Goal: Check status: Check status

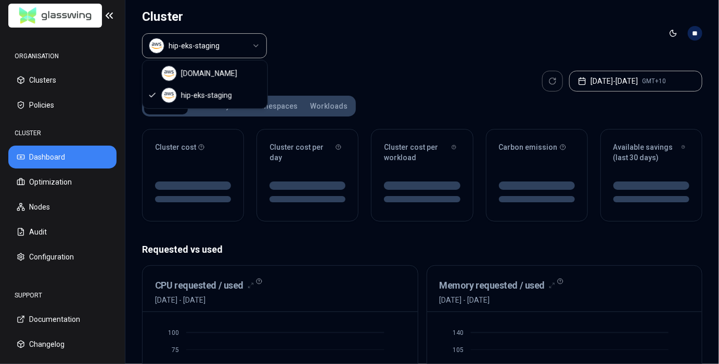
click at [244, 53] on html "ORGANISATION Clusters Policies CLUSTER Dashboard Optimization Nodes Audit Confi…" at bounding box center [359, 182] width 719 height 364
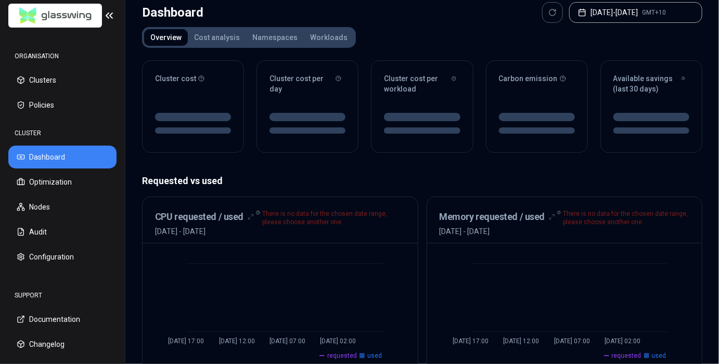
scroll to position [4, 0]
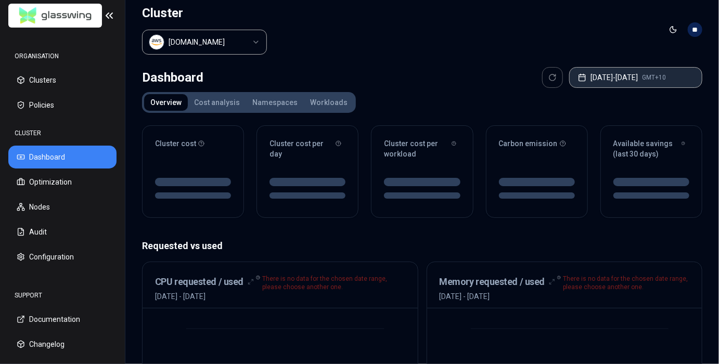
click at [636, 67] on button "[DATE] - [DATE] GMT+10" at bounding box center [635, 77] width 133 height 21
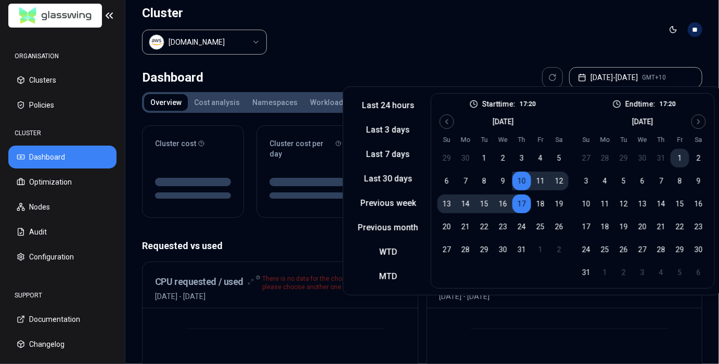
click at [677, 158] on button "1" at bounding box center [680, 158] width 19 height 19
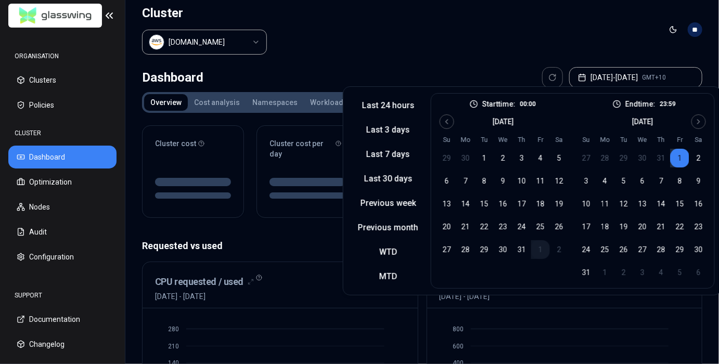
click at [689, 125] on div "[DATE]" at bounding box center [642, 120] width 131 height 12
click at [698, 122] on icon "Go to next month" at bounding box center [699, 122] width 8 height 8
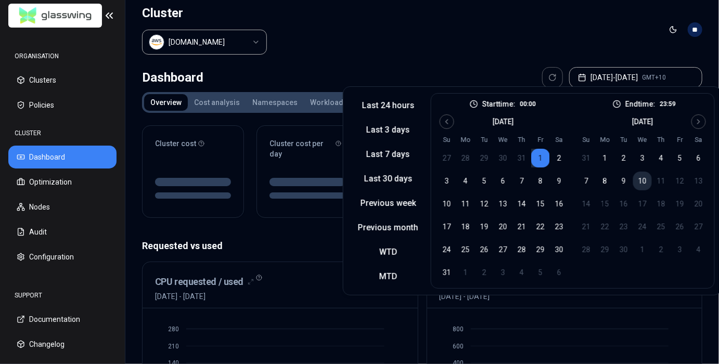
click at [641, 177] on button "10" at bounding box center [642, 181] width 19 height 19
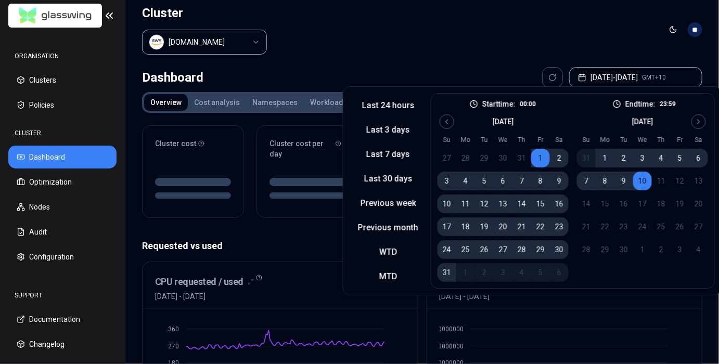
click at [512, 8] on header "Cluster [DOMAIN_NAME] Toggle theme **" at bounding box center [422, 29] width 594 height 67
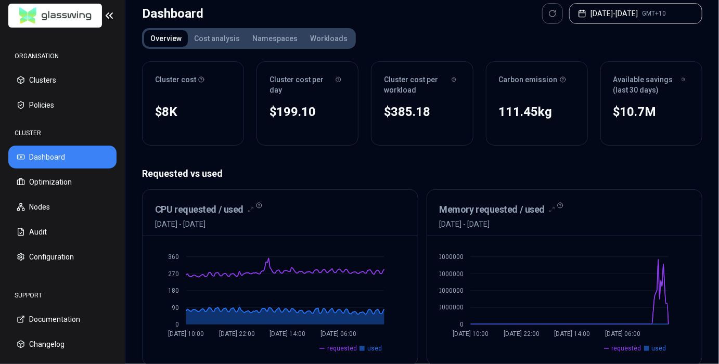
scroll to position [68, 0]
